Goal: Task Accomplishment & Management: Use online tool/utility

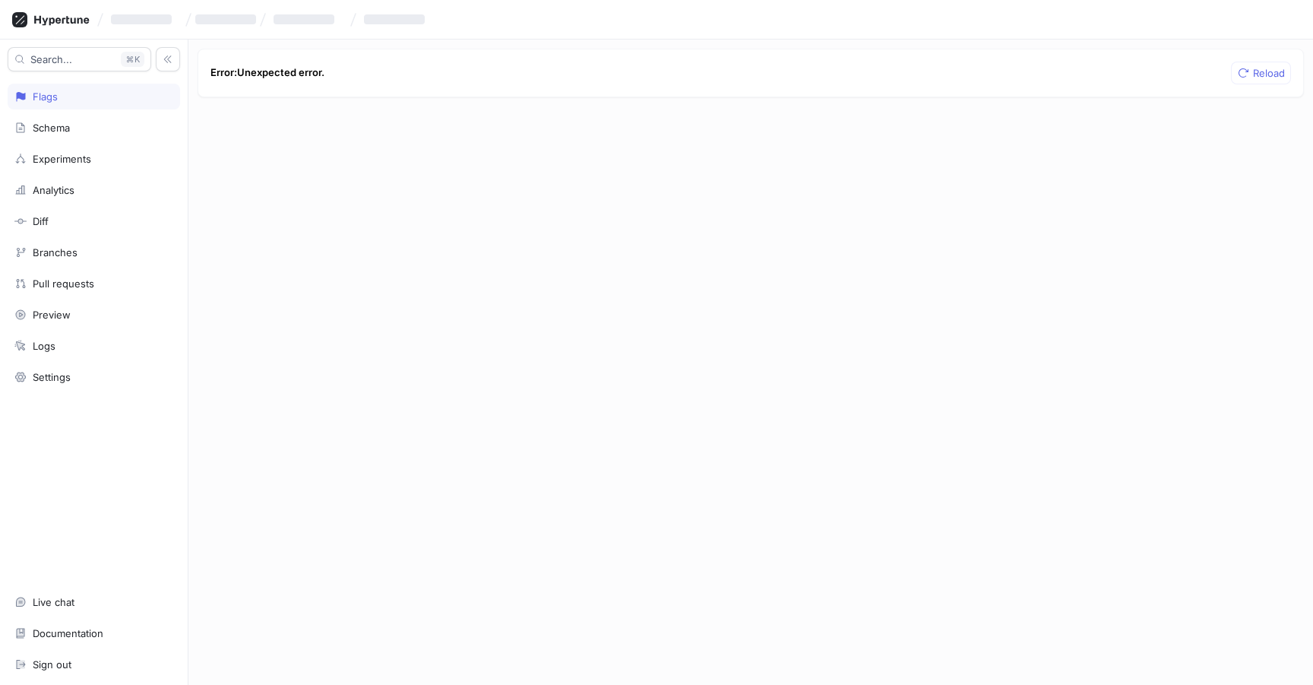
click at [688, 229] on div "Error: Unexpected error. Reload" at bounding box center [750, 362] width 1124 height 645
click at [36, 96] on div "Flags" at bounding box center [45, 96] width 25 height 12
click at [37, 96] on div "Flags" at bounding box center [45, 96] width 25 height 12
click at [49, 24] on icon at bounding box center [61, 20] width 55 height 10
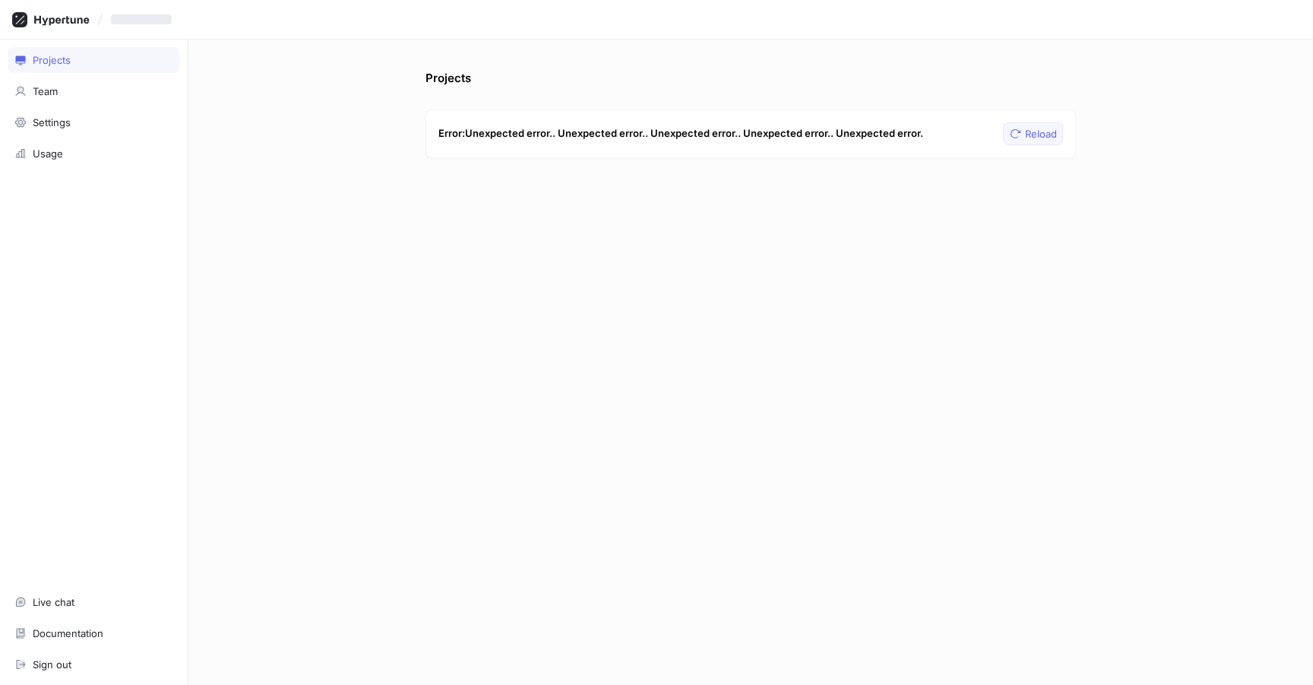
click at [1033, 132] on span "Reload" at bounding box center [1041, 133] width 32 height 9
click at [90, 64] on div "Projects" at bounding box center [93, 60] width 159 height 12
click at [84, 92] on div "Team" at bounding box center [93, 91] width 159 height 12
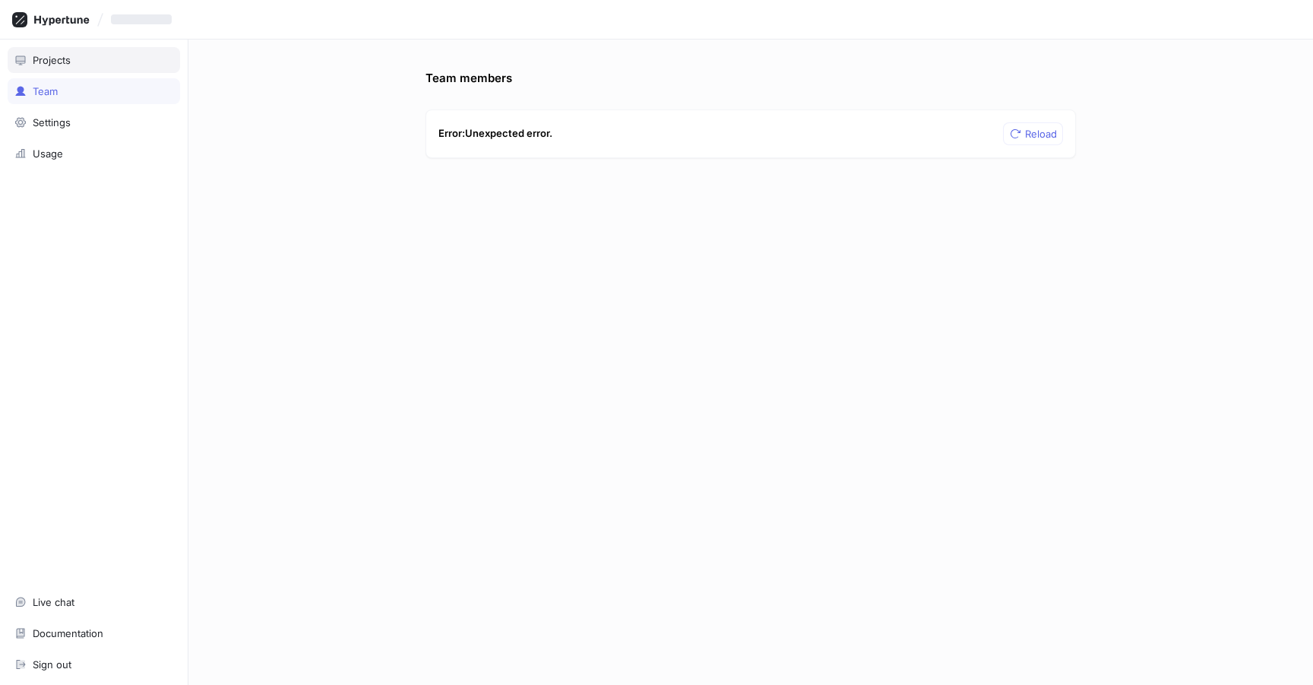
click at [90, 59] on div "Projects" at bounding box center [93, 60] width 159 height 12
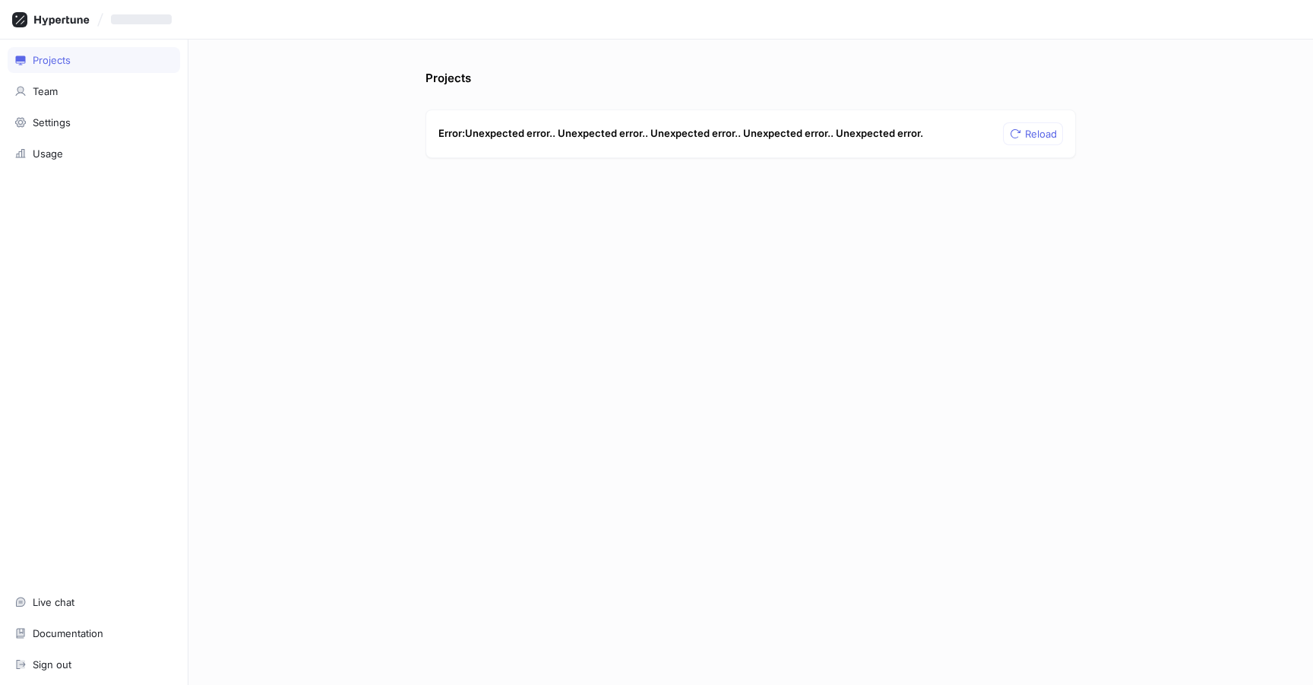
click at [90, 59] on div "Projects" at bounding box center [93, 60] width 159 height 12
click at [80, 16] on icon at bounding box center [50, 19] width 77 height 15
click at [854, 182] on div at bounding box center [750, 188] width 650 height 61
click at [39, 165] on div "Usage" at bounding box center [94, 154] width 172 height 26
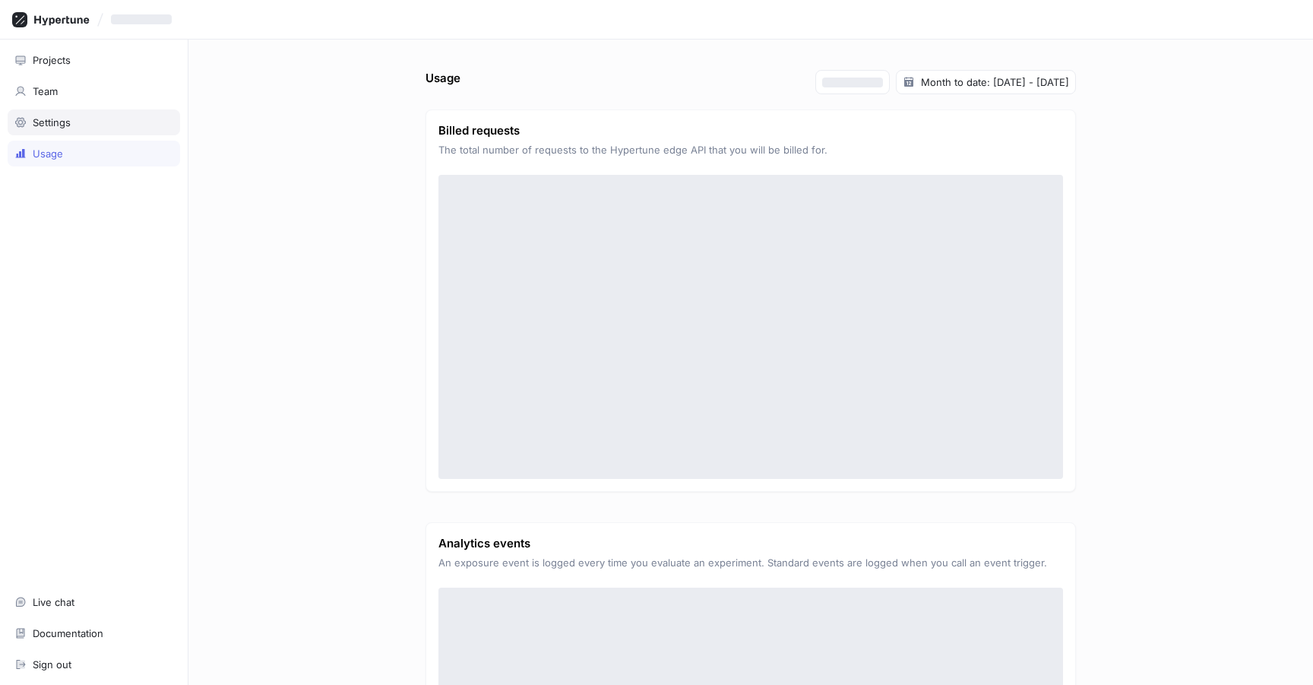
click at [47, 122] on div "Settings" at bounding box center [52, 122] width 38 height 12
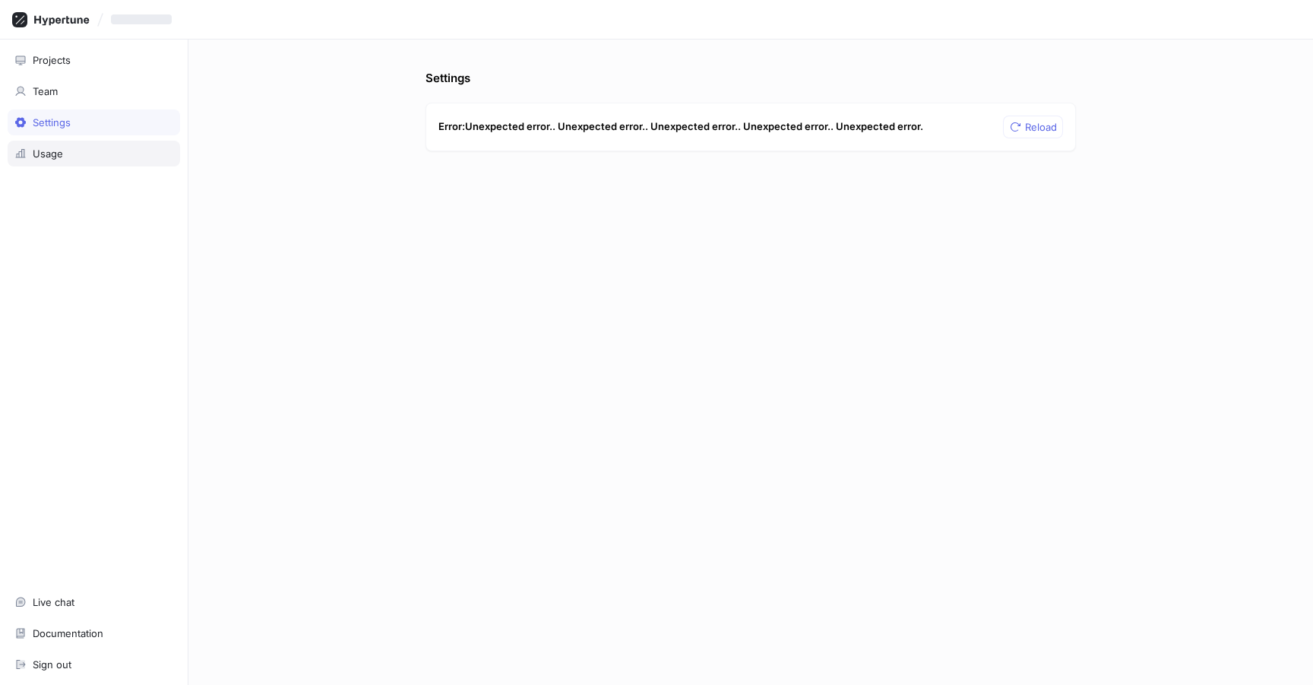
click at [59, 153] on div "Usage" at bounding box center [48, 153] width 30 height 12
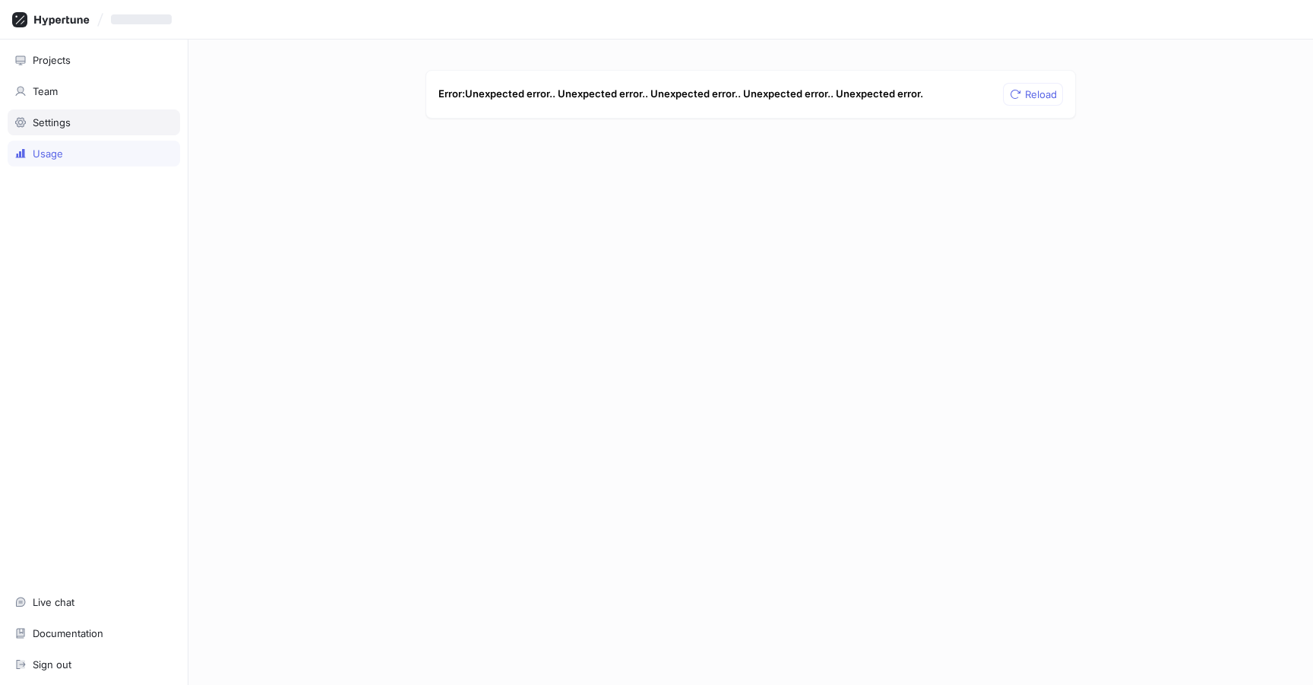
click at [70, 132] on div "Settings" at bounding box center [94, 122] width 172 height 26
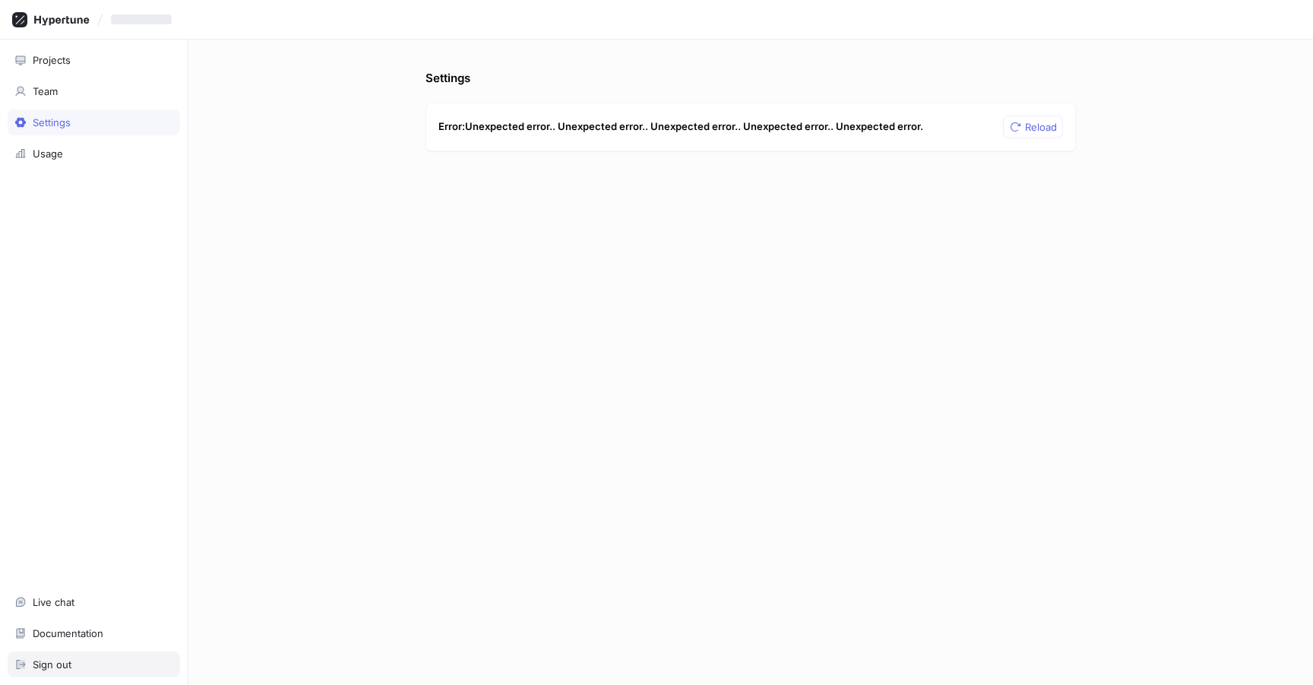
click at [73, 668] on div "Sign out" at bounding box center [93, 664] width 159 height 12
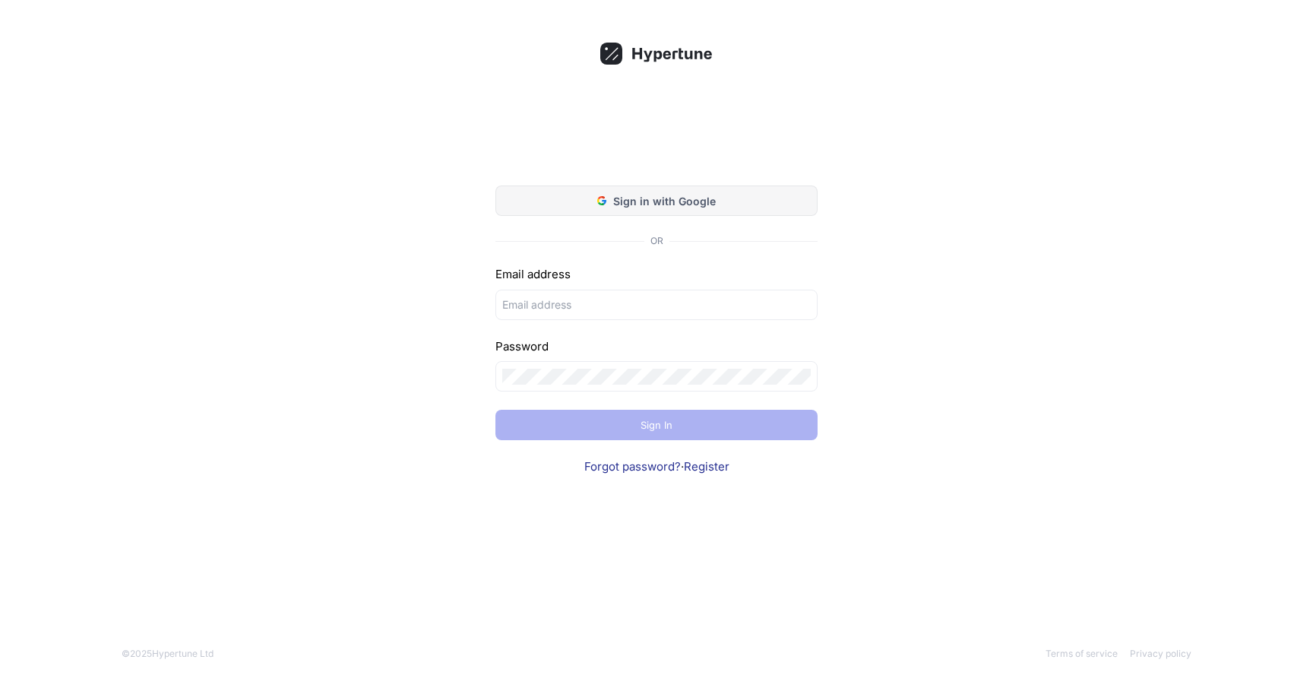
click at [684, 185] on button "Sign in with Google" at bounding box center [656, 200] width 322 height 30
click at [678, 195] on span "Sign in with Google" at bounding box center [664, 201] width 103 height 16
click at [1048, 272] on div "Sign in with Google OR Email address Password Sign In Forgot password? · Regist…" at bounding box center [656, 342] width 1313 height 685
click at [1048, 271] on div "Sign in with Google OR Email address Password Sign In Forgot password? · Regist…" at bounding box center [656, 342] width 1313 height 685
click at [710, 212] on button "Sign in with Google" at bounding box center [656, 200] width 322 height 30
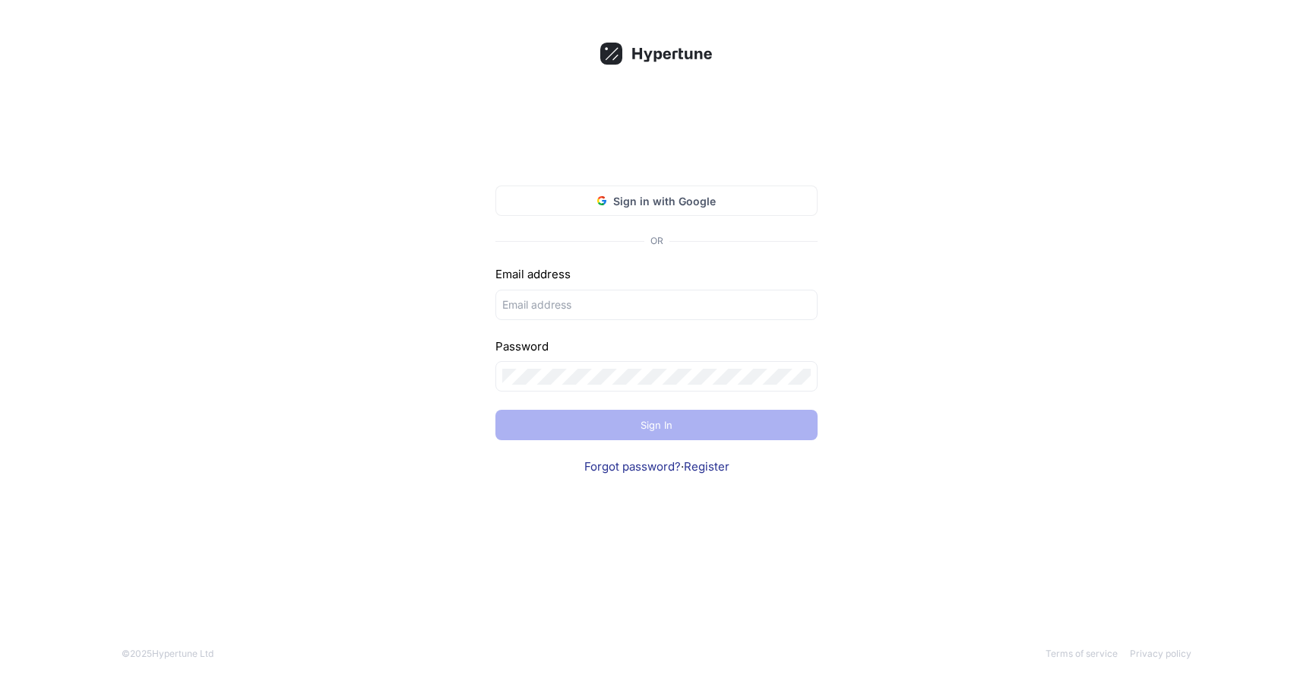
click at [940, 141] on div "Sign in with Google OR Email address Password Sign In Forgot password? · Regist…" at bounding box center [656, 342] width 1313 height 685
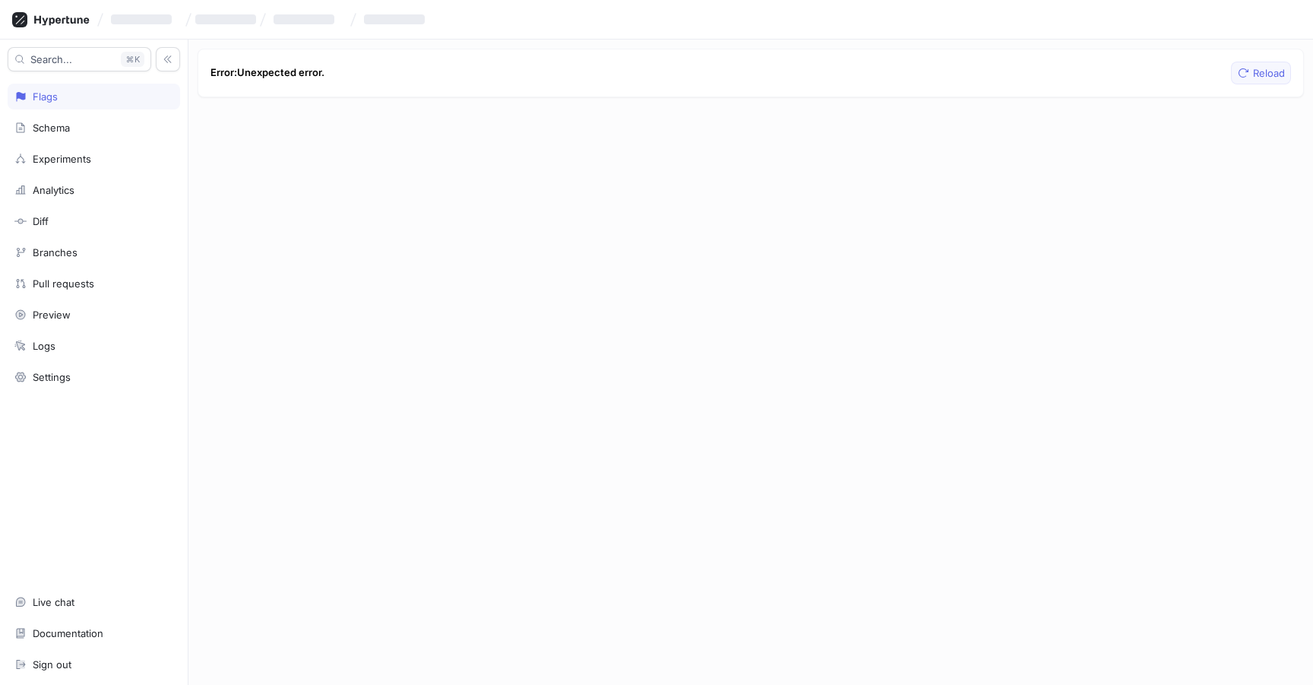
click at [1283, 68] on span "Reload" at bounding box center [1269, 72] width 32 height 9
click at [1279, 73] on span "Reload" at bounding box center [1269, 72] width 32 height 9
click at [102, 103] on div "Flags" at bounding box center [94, 97] width 172 height 26
click at [113, 124] on div "Schema" at bounding box center [93, 128] width 159 height 12
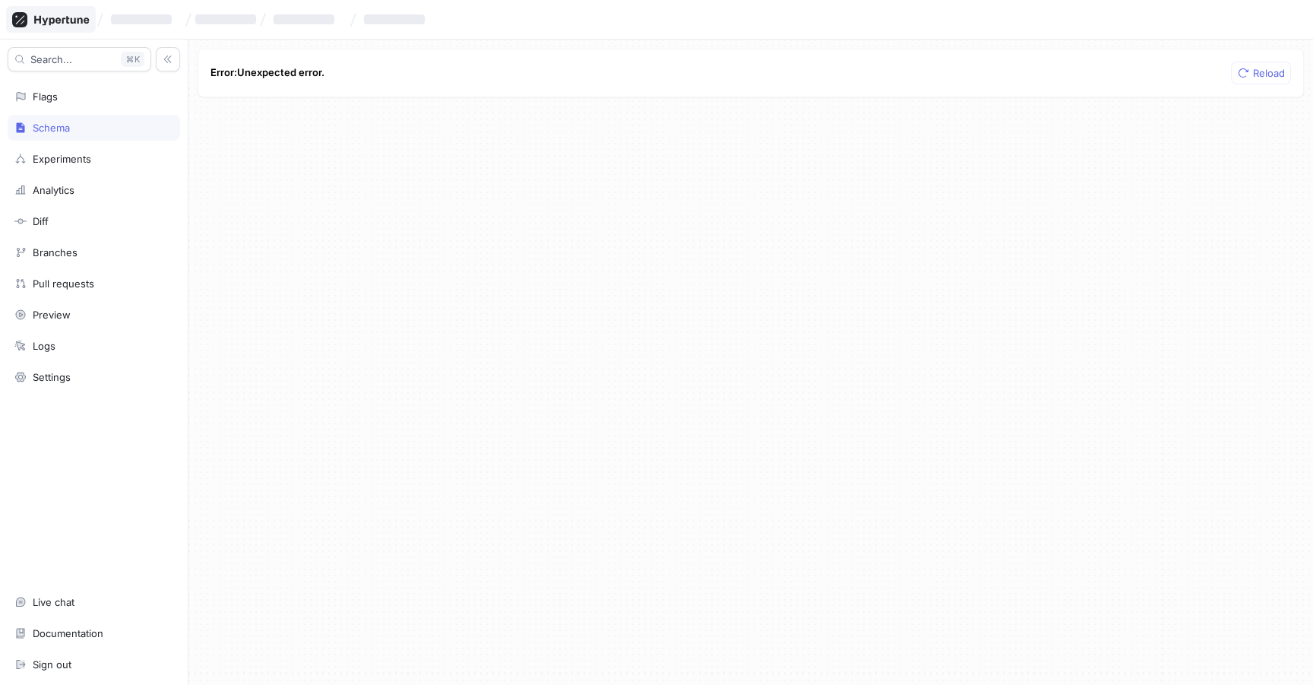
click at [66, 24] on icon at bounding box center [50, 19] width 77 height 15
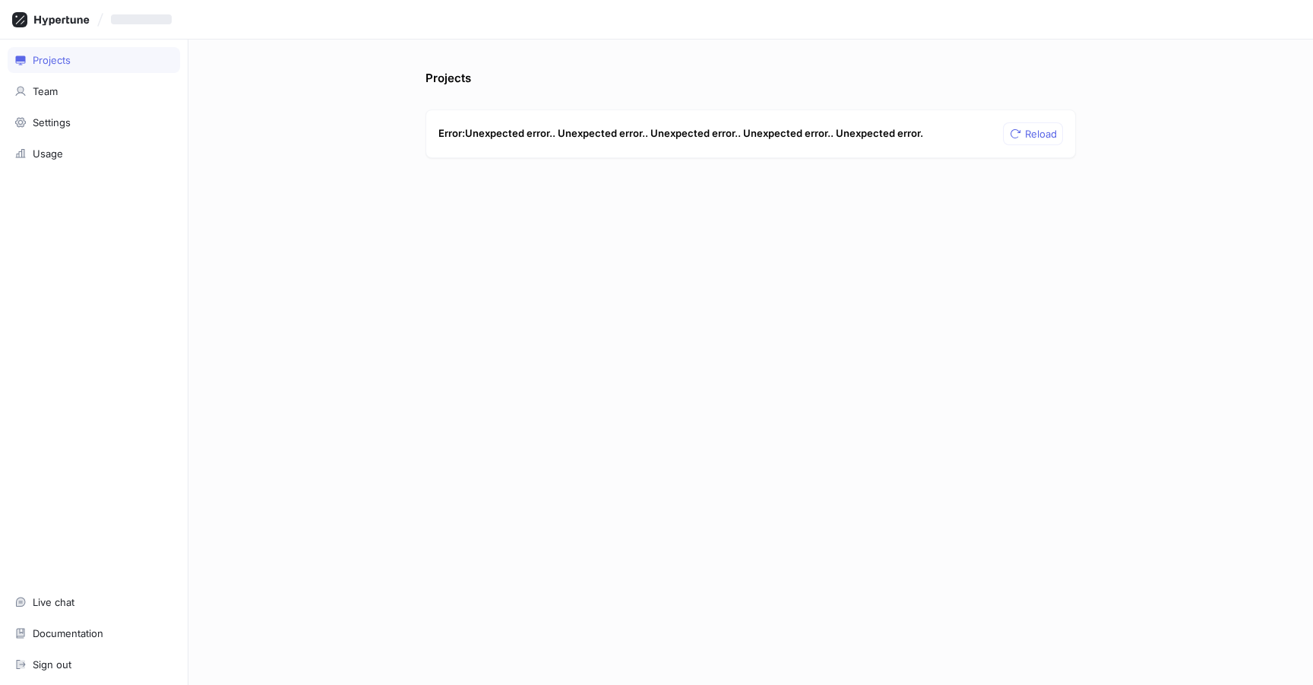
click at [860, 440] on div "Projects Error: Unexpected error.. Unexpected error.. Unexpected error.. Unexpe…" at bounding box center [750, 377] width 663 height 615
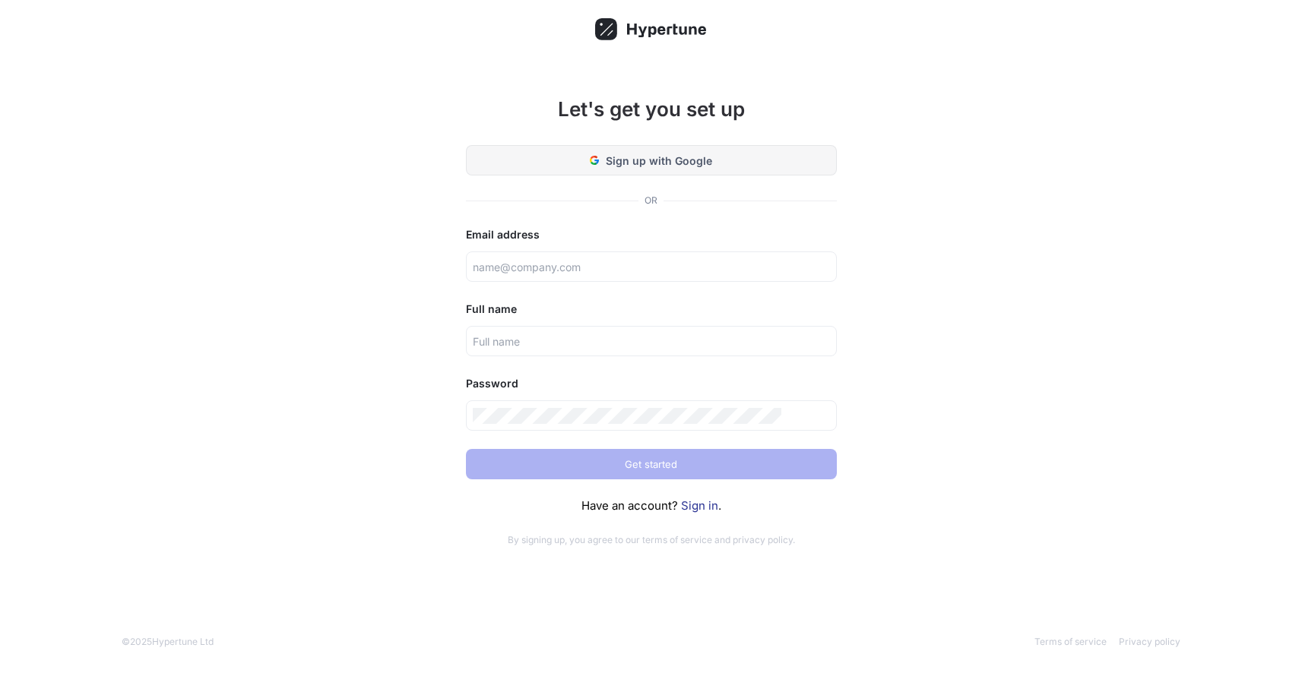
click at [732, 176] on button "Sign up with Google" at bounding box center [651, 160] width 371 height 30
click at [691, 176] on button "Sign up with Google" at bounding box center [651, 160] width 371 height 30
click at [697, 169] on span "Sign up with Google" at bounding box center [659, 161] width 106 height 16
drag, startPoint x: 895, startPoint y: 176, endPoint x: 914, endPoint y: 186, distance: 21.4
click at [915, 182] on div "Let's get you set up Sign up with Google OR Email address Full name Password Ge…" at bounding box center [651, 336] width 1302 height 673
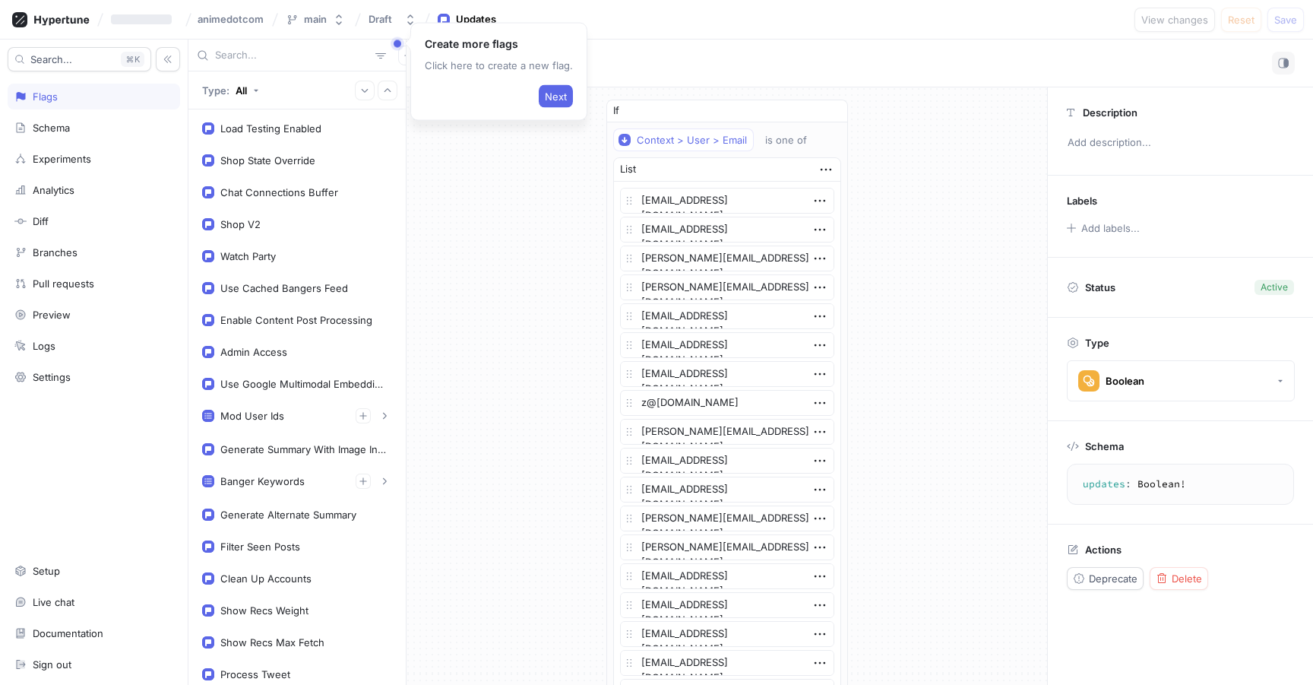
scroll to position [100, 0]
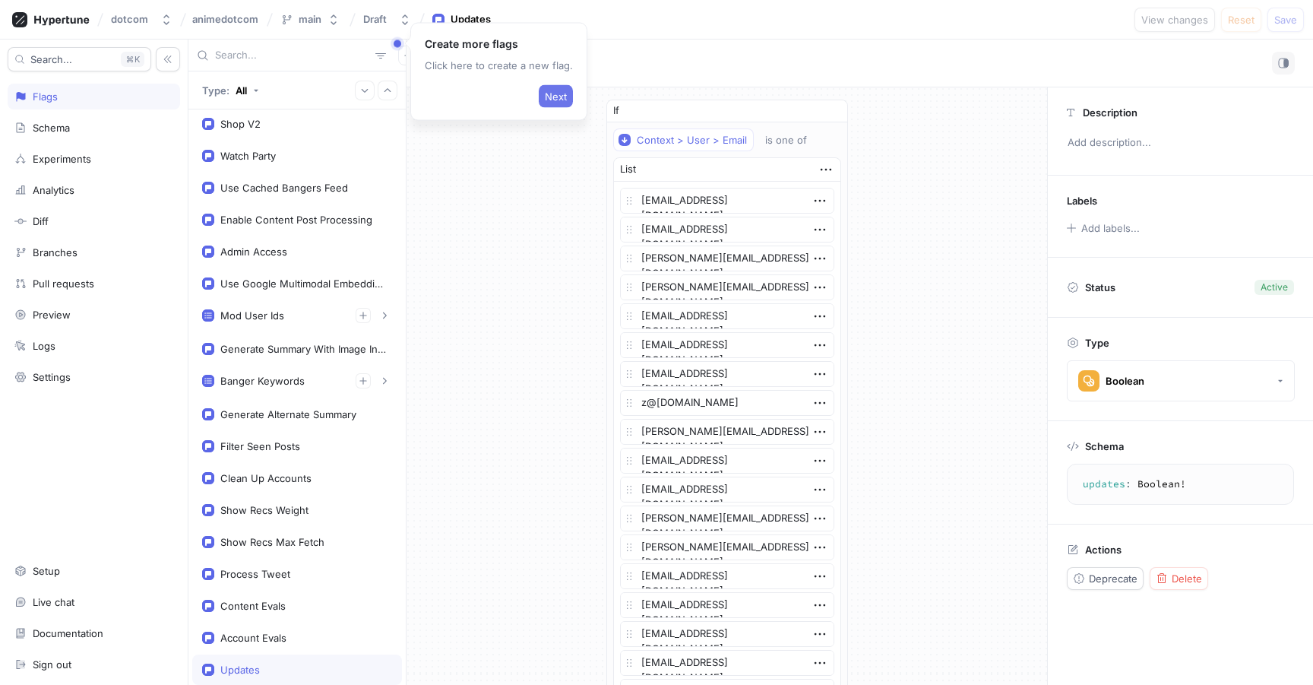
click at [551, 101] on span "Next" at bounding box center [556, 96] width 22 height 9
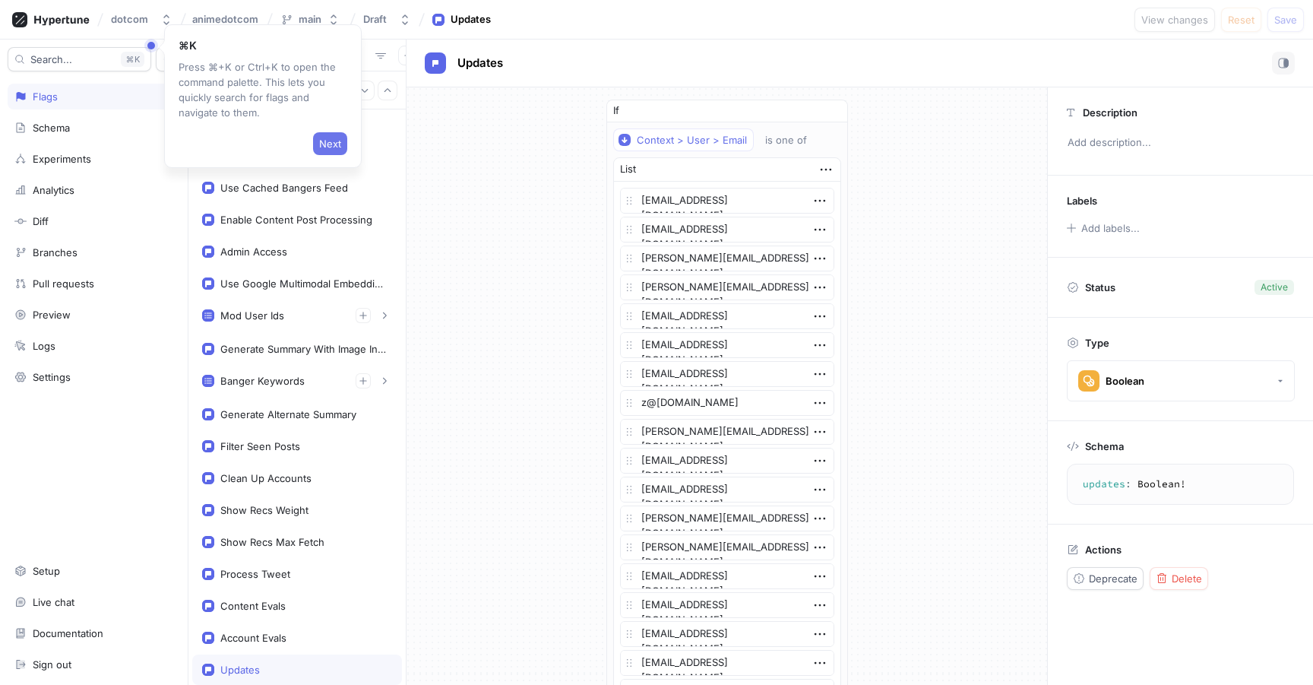
click at [346, 147] on button "Next" at bounding box center [330, 143] width 34 height 23
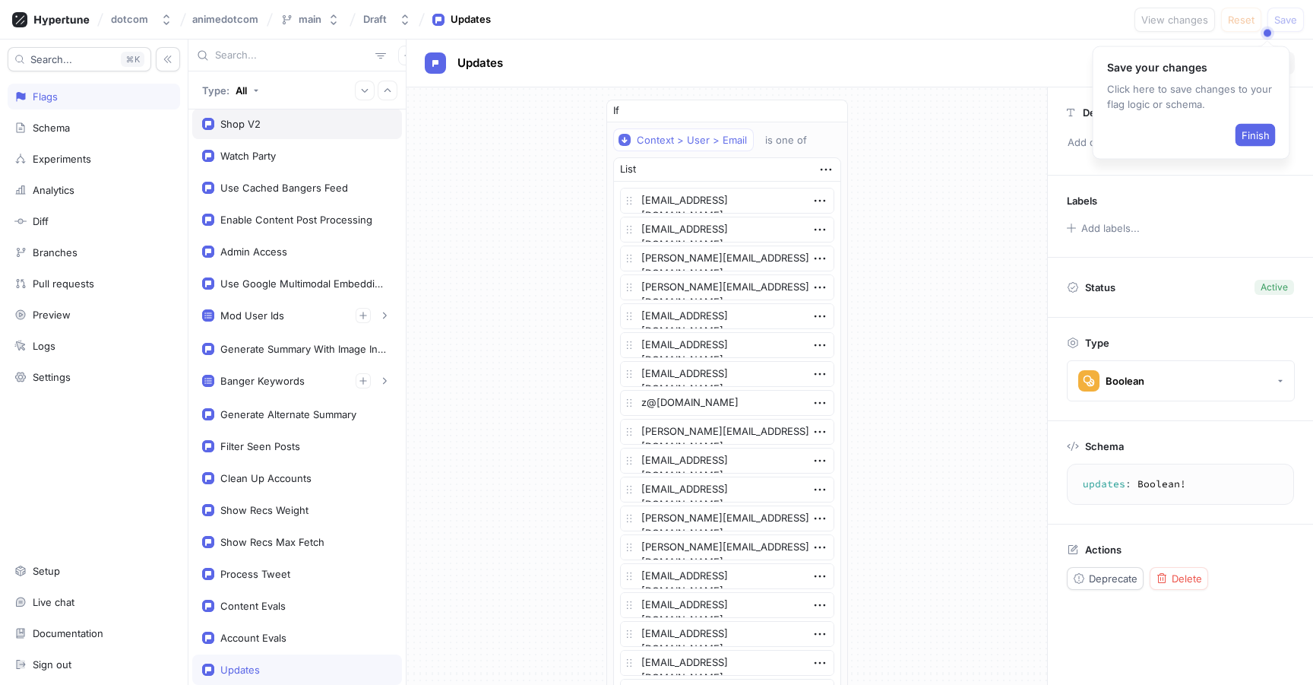
click at [297, 132] on div "Shop V2" at bounding box center [297, 124] width 210 height 30
type textarea "x"
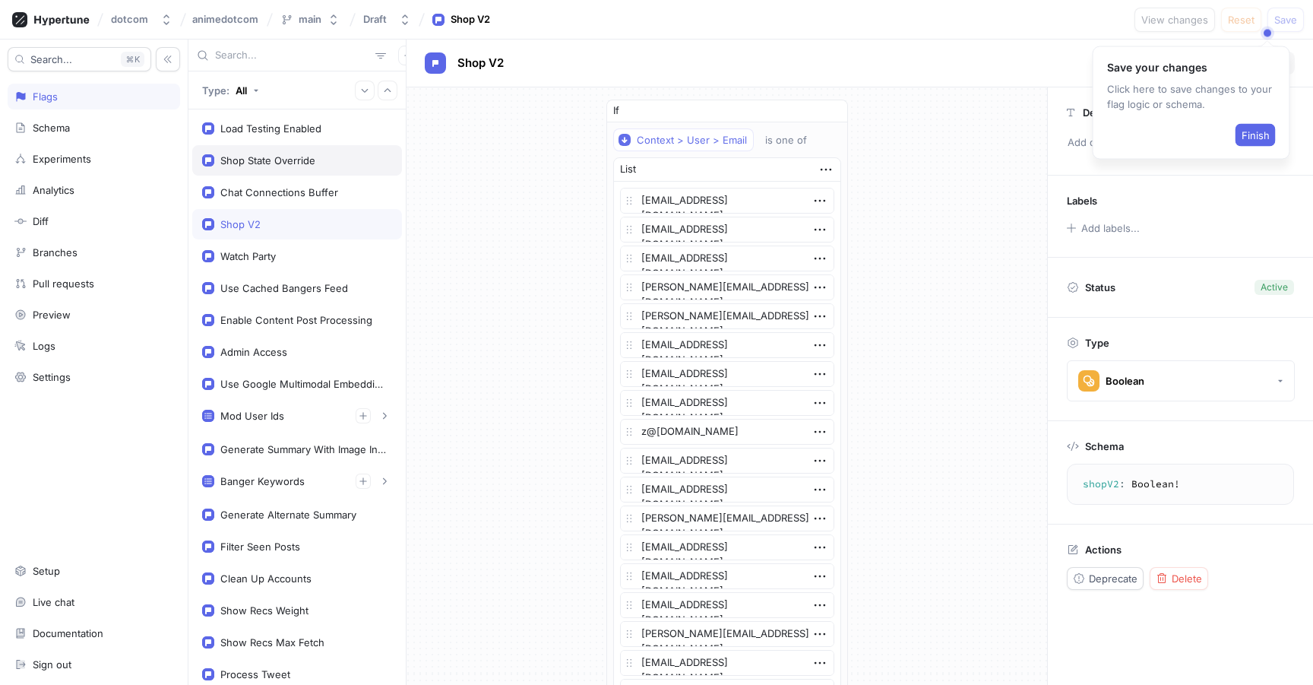
click at [308, 156] on div "Shop State Override" at bounding box center [267, 160] width 95 height 12
type textarea "shopStateOverride: ShopState!"
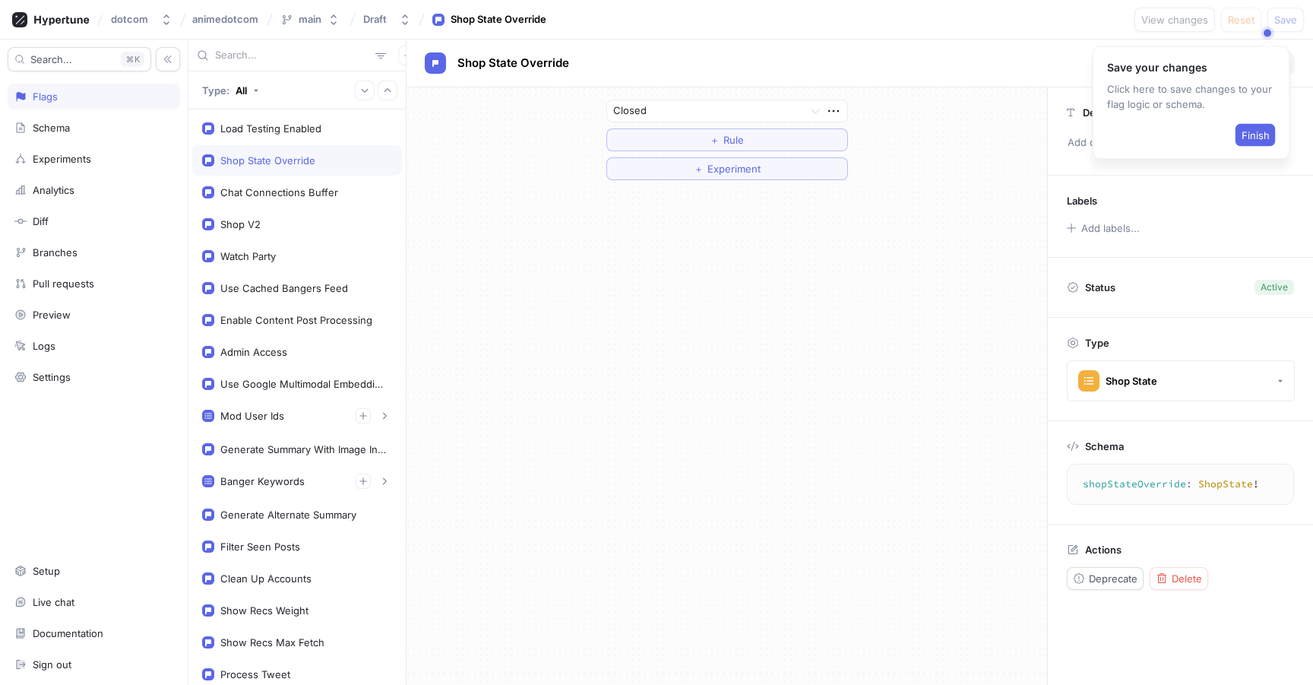
click at [979, 14] on div "dotcom animedotcom main Draft Shop State Override View changes Reset Save Save …" at bounding box center [656, 20] width 1313 height 40
click at [1253, 140] on span "Finish" at bounding box center [1255, 135] width 28 height 9
click at [916, 30] on div "dotcom animedotcom main Draft Shop State Override View changes Reset Save" at bounding box center [656, 20] width 1313 height 40
